Goal: Information Seeking & Learning: Learn about a topic

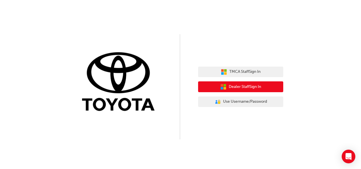
click at [243, 87] on span "Dealer Staff Sign In" at bounding box center [245, 86] width 32 height 7
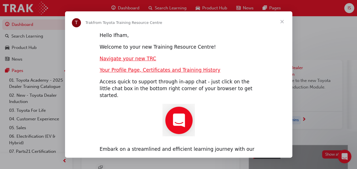
scroll to position [4, 0]
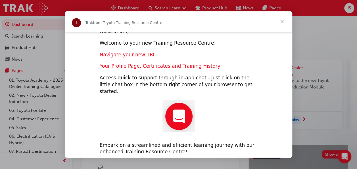
click at [183, 105] on img "Intercom messenger" at bounding box center [178, 116] width 32 height 32
click at [171, 113] on img "Intercom messenger" at bounding box center [178, 116] width 32 height 32
click at [281, 18] on span "Close" at bounding box center [282, 21] width 20 height 20
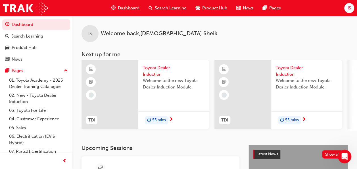
click at [134, 89] on div at bounding box center [109, 94] width 57 height 69
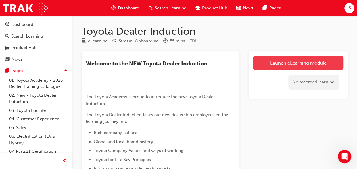
click at [294, 62] on link "Launch eLearning module" at bounding box center [298, 63] width 90 height 14
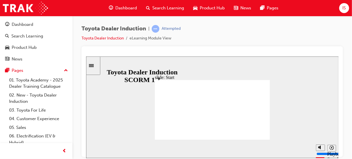
click at [258, 32] on div "Toyota Dealer Induction | Attempted Toyota Dealer Induction eLearning Module Vi…" at bounding box center [211, 35] width 261 height 21
type input "20600"
